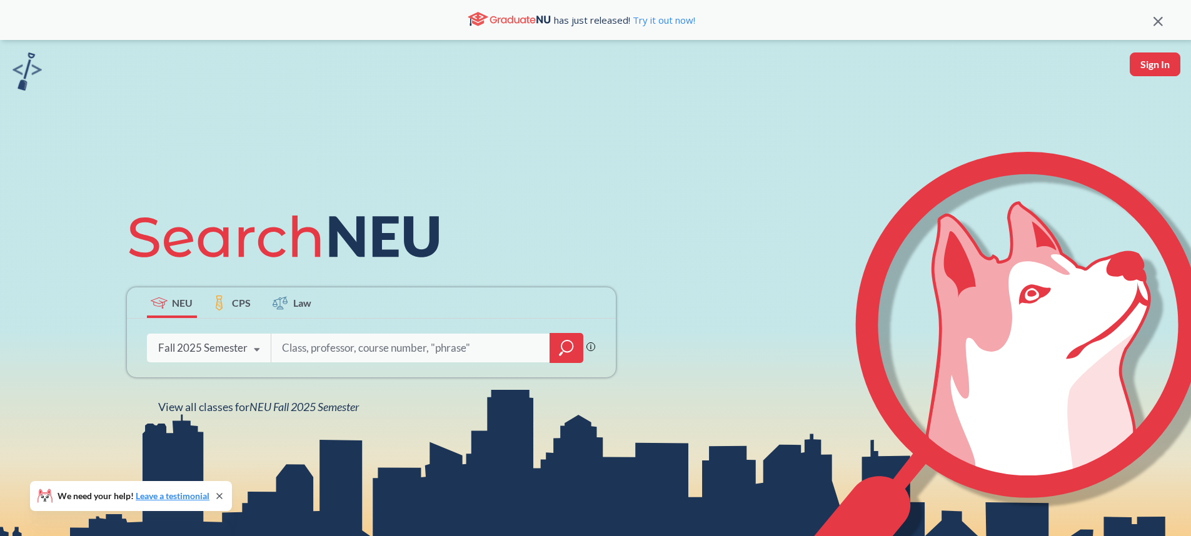
click at [311, 349] on input "search" at bounding box center [411, 348] width 260 height 26
type input "v"
type input "18477"
click at [559, 354] on icon "magnifying glass" at bounding box center [566, 347] width 15 height 17
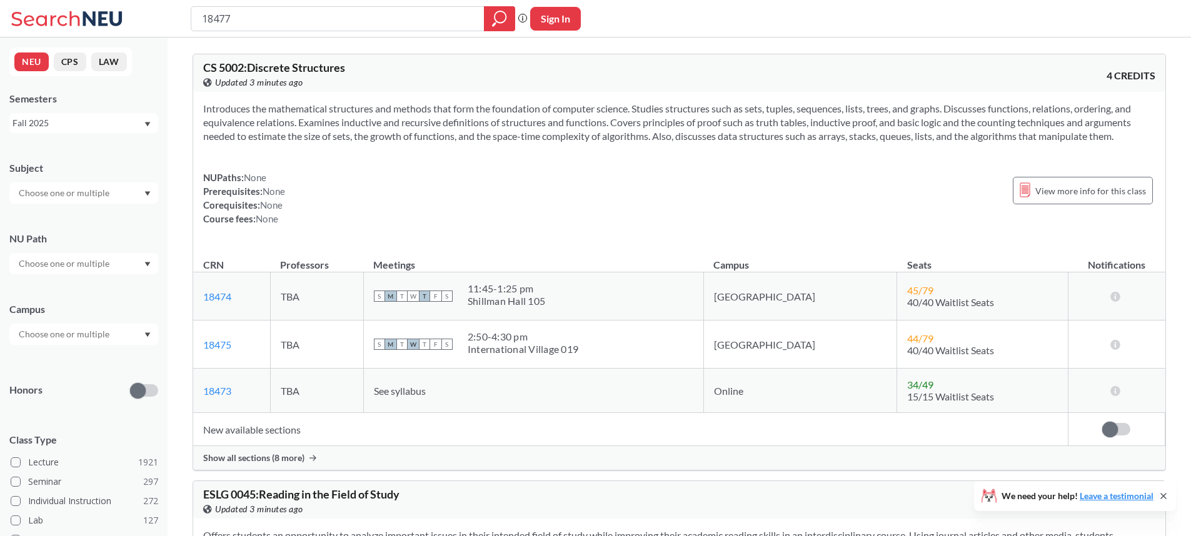
click at [258, 25] on input "18477" at bounding box center [338, 18] width 274 height 21
type input "cs5002"
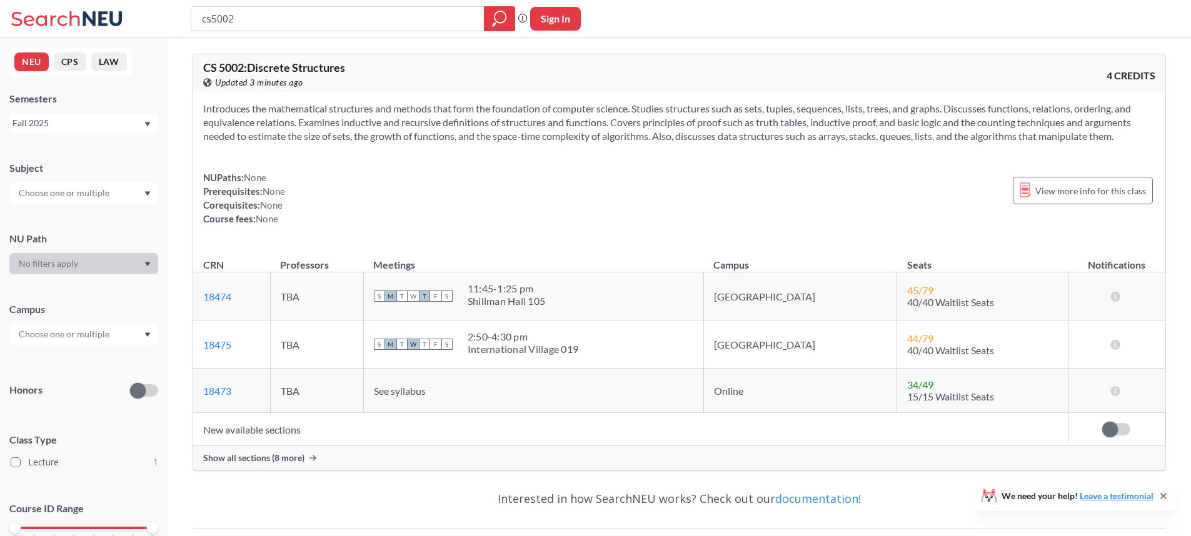
click at [27, 61] on button "NEU" at bounding box center [31, 61] width 34 height 19
click at [392, 16] on input "cs5002" at bounding box center [338, 18] width 274 height 21
click at [495, 14] on icon "magnifying glass" at bounding box center [499, 18] width 15 height 17
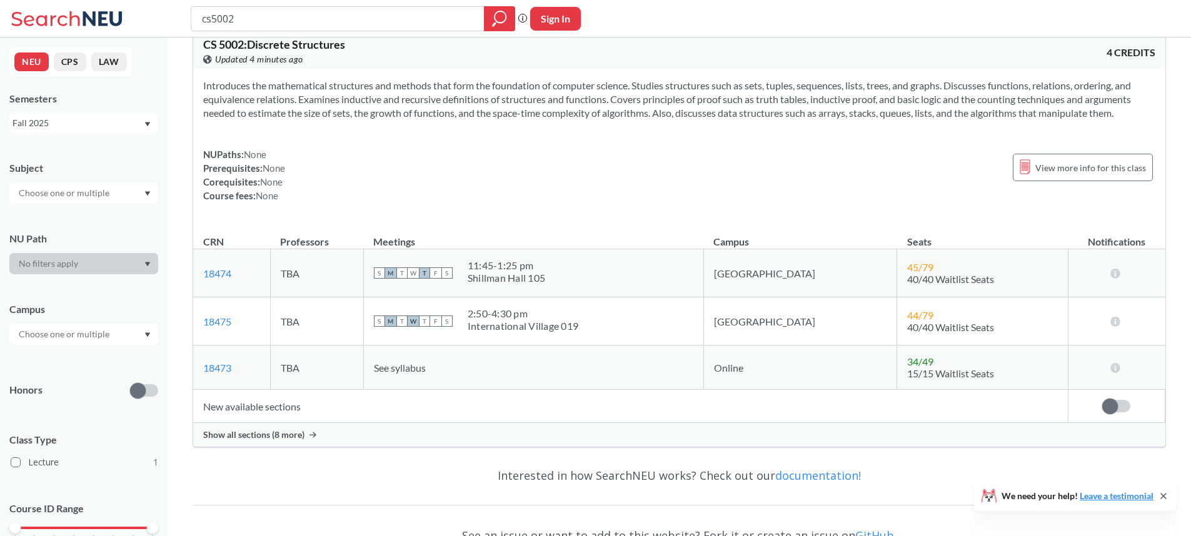
click at [281, 439] on span "Show all sections (8 more)" at bounding box center [253, 434] width 101 height 11
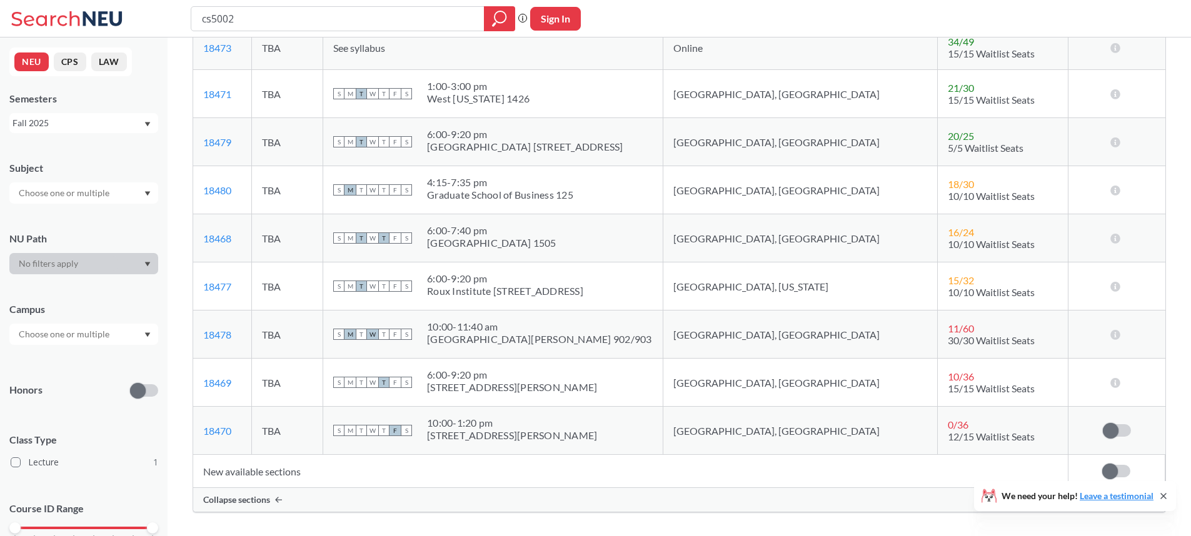
scroll to position [317, 0]
